Goal: Answer question/provide support

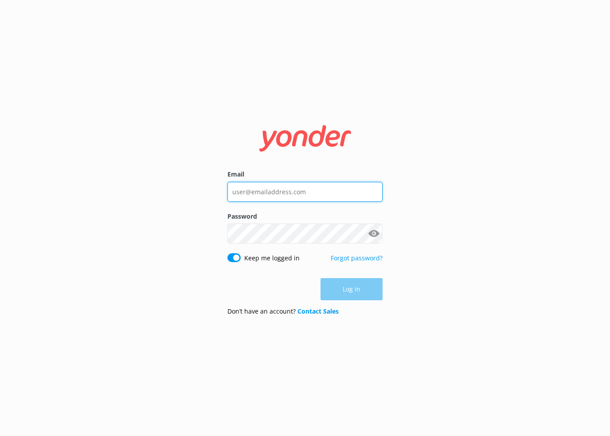
type input "[EMAIL_ADDRESS][DOMAIN_NAME]"
click at [342, 293] on div "Log in" at bounding box center [304, 289] width 155 height 22
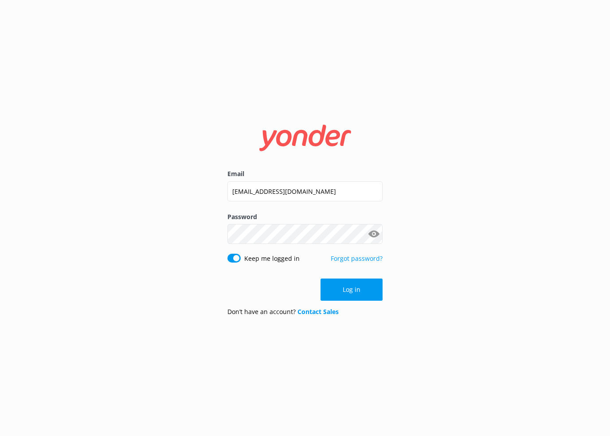
click at [342, 293] on button "Log in" at bounding box center [351, 289] width 62 height 22
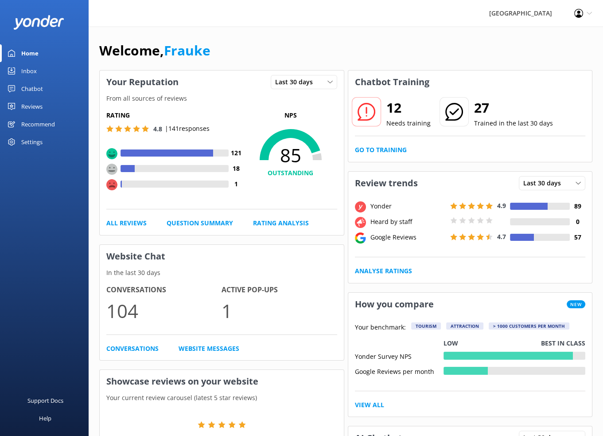
click at [28, 90] on div "Chatbot" at bounding box center [32, 89] width 22 height 18
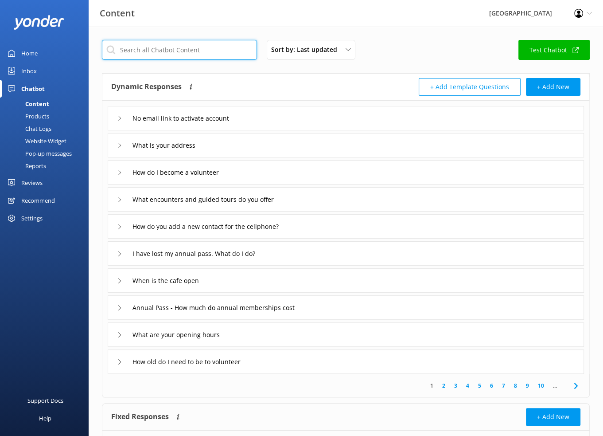
click at [165, 53] on input "text" at bounding box center [179, 50] width 155 height 20
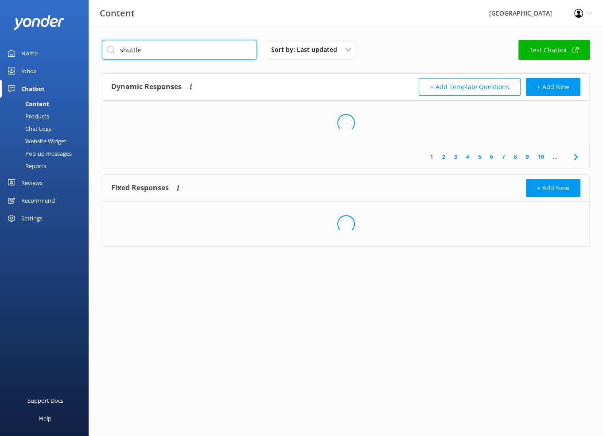
type input "shuttle"
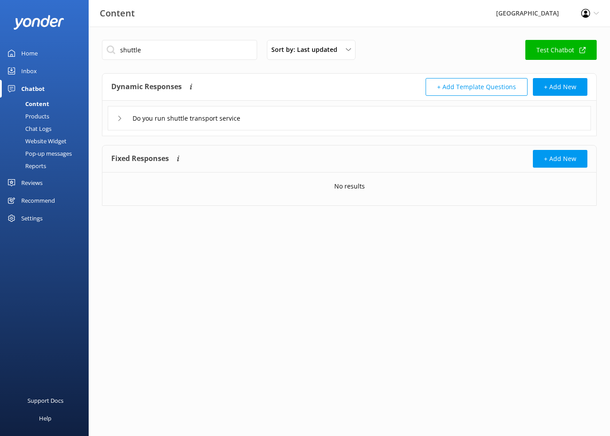
click at [125, 116] on div "Do you run shuttle transport service" at bounding box center [186, 118] width 138 height 15
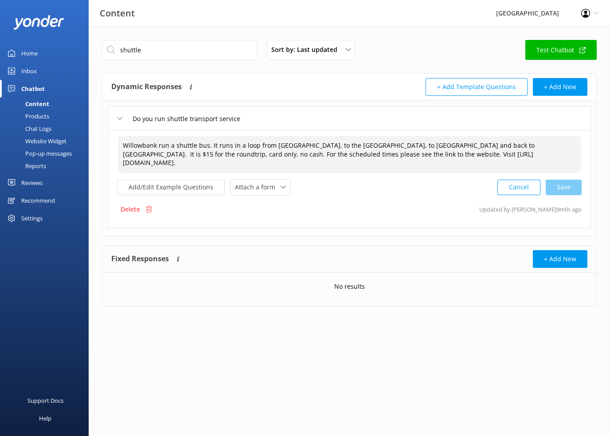
drag, startPoint x: 122, startPoint y: 145, endPoint x: 511, endPoint y: 156, distance: 388.5
click at [511, 156] on textarea "Willowbank run a shuttle bus. It runs in a loop from [GEOGRAPHIC_DATA], to the …" at bounding box center [349, 154] width 463 height 37
